Goal: Information Seeking & Learning: Learn about a topic

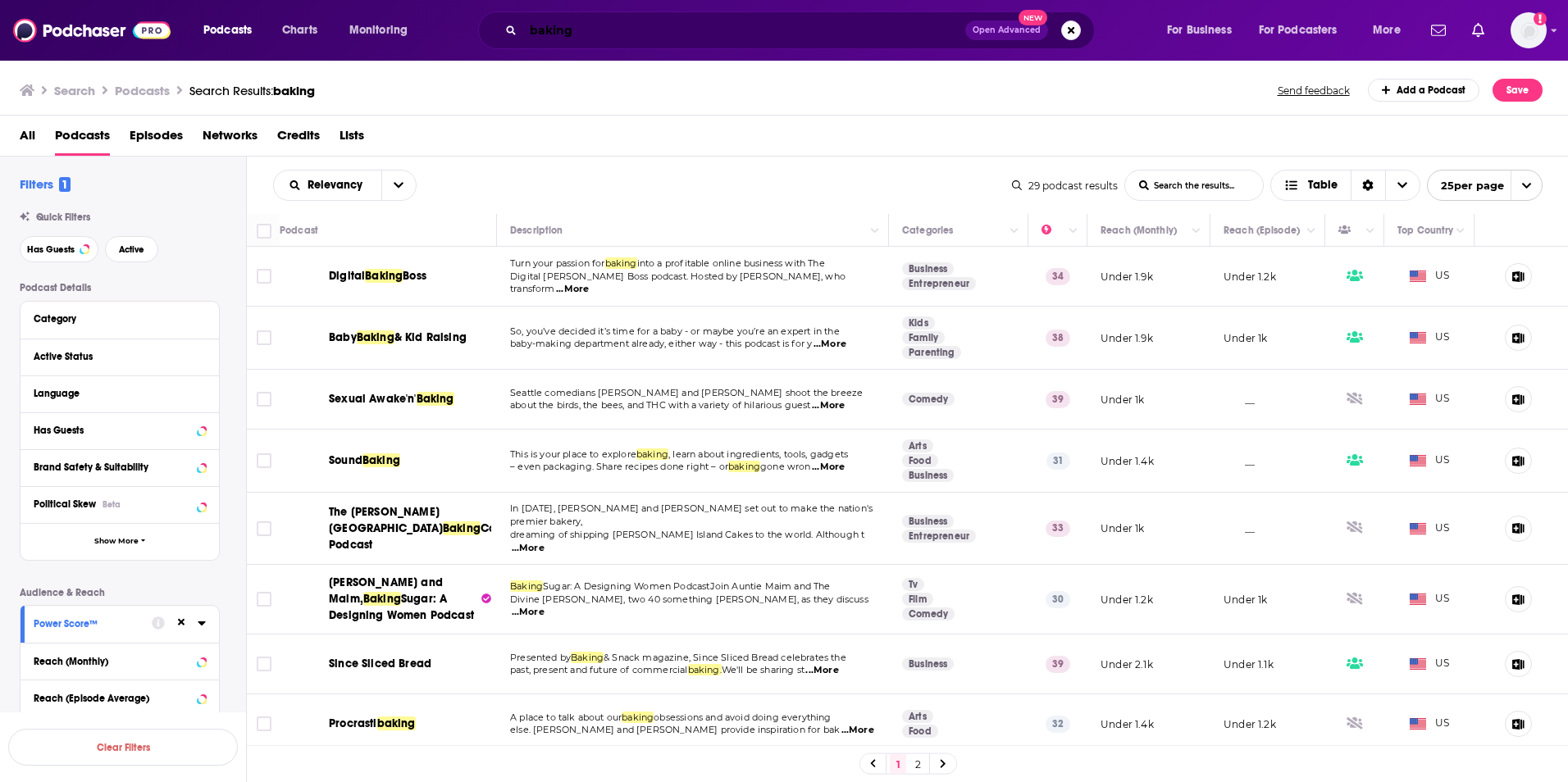
click at [699, 35] on input "baking" at bounding box center [744, 30] width 442 height 26
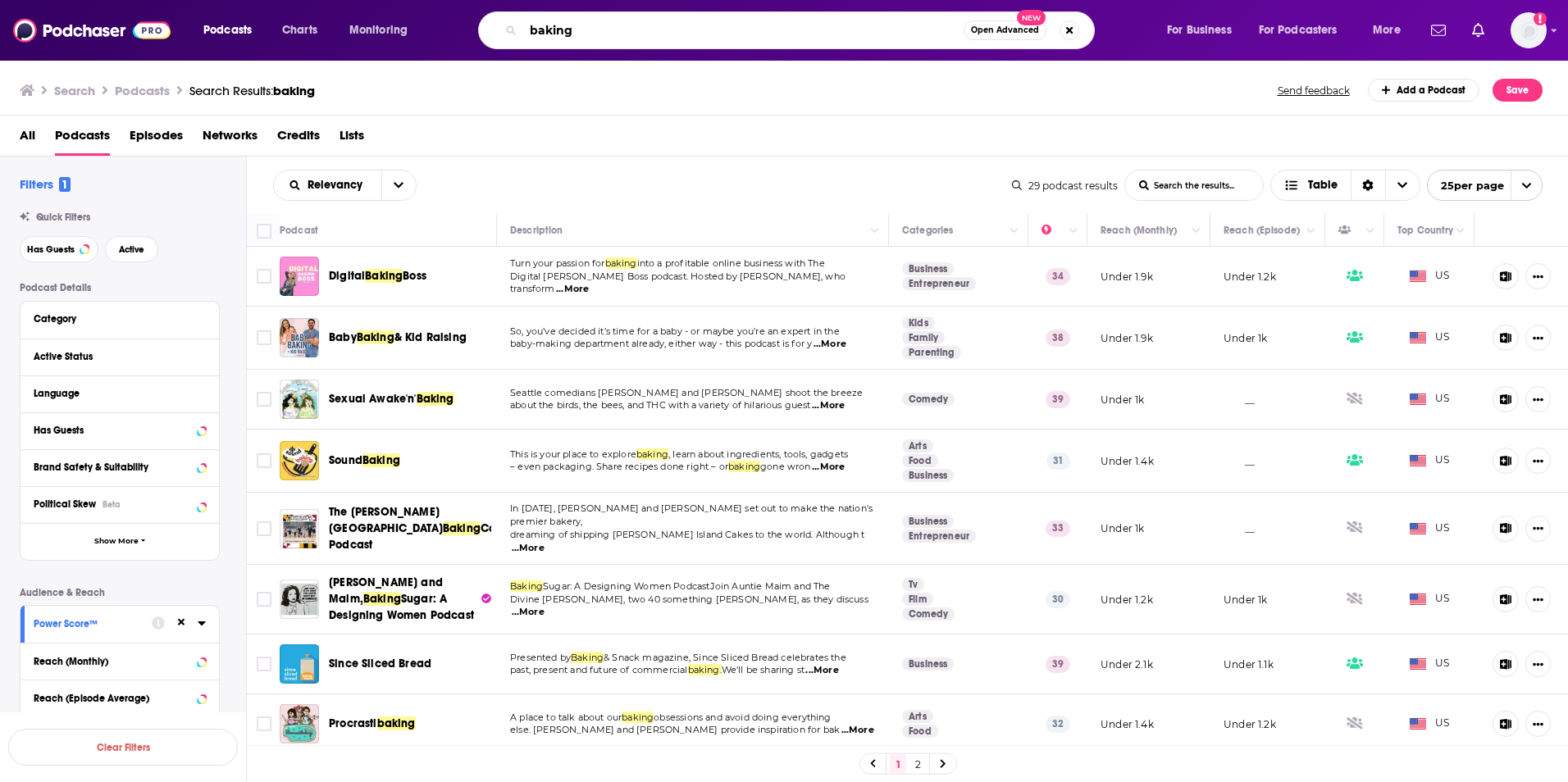
drag, startPoint x: 606, startPoint y: 28, endPoint x: 516, endPoint y: 37, distance: 90.4
click at [516, 37] on div "baking Open Advanced New" at bounding box center [787, 30] width 616 height 38
type input "off the vine"
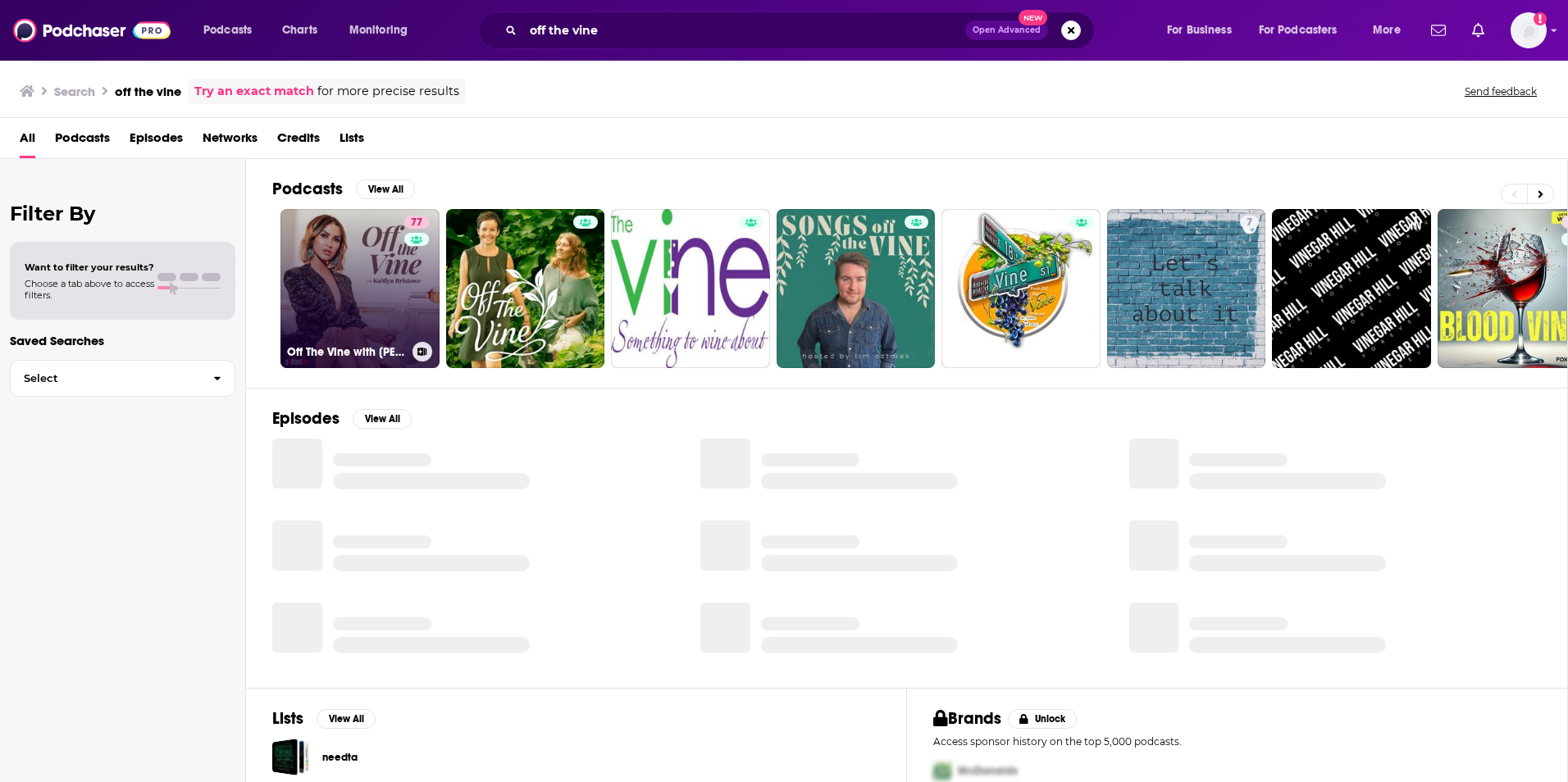
click at [357, 318] on link "77 Off The Vine with [PERSON_NAME]" at bounding box center [360, 288] width 159 height 159
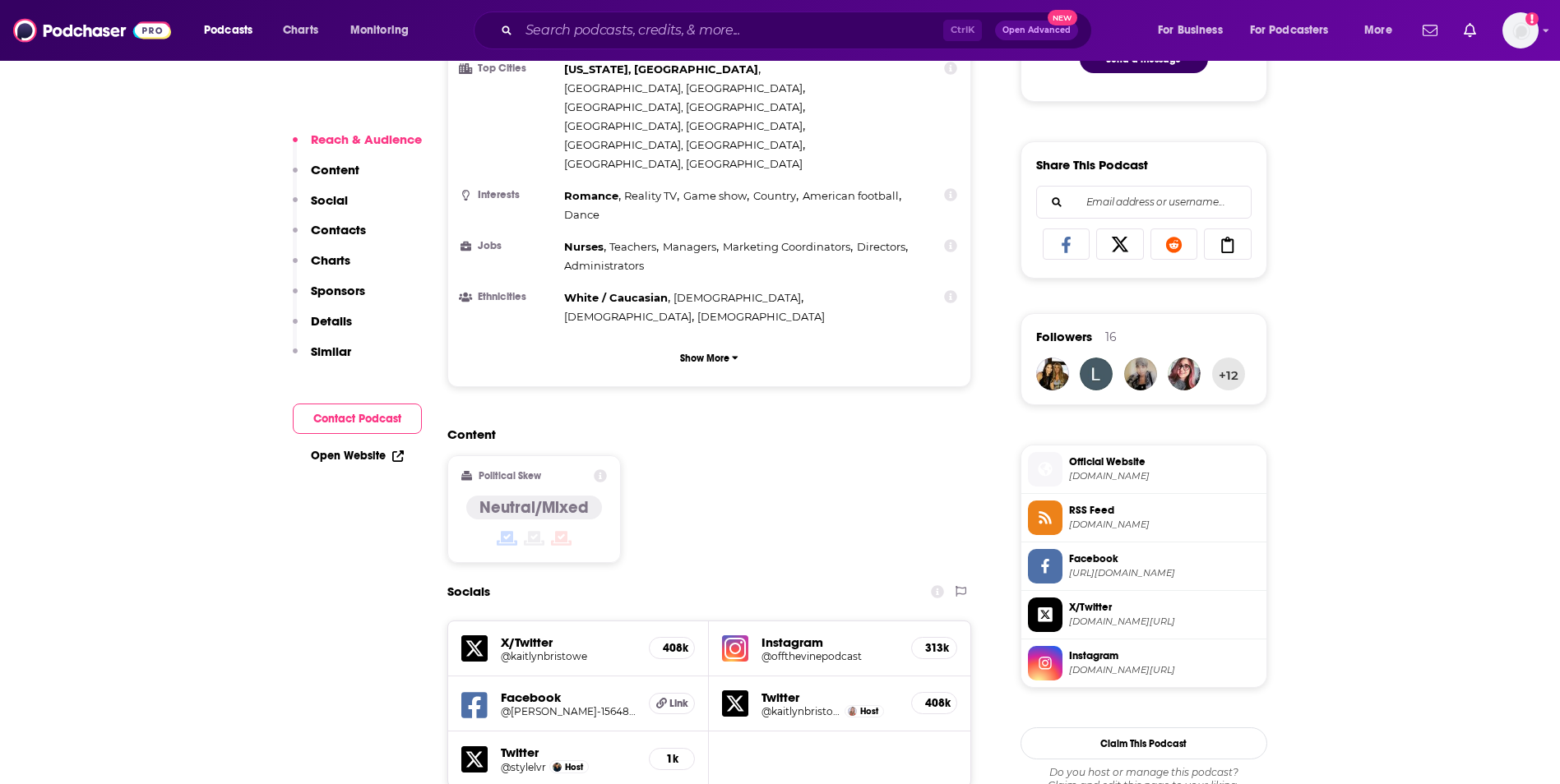
scroll to position [954, 0]
